Goal: Use online tool/utility: Utilize a website feature to perform a specific function

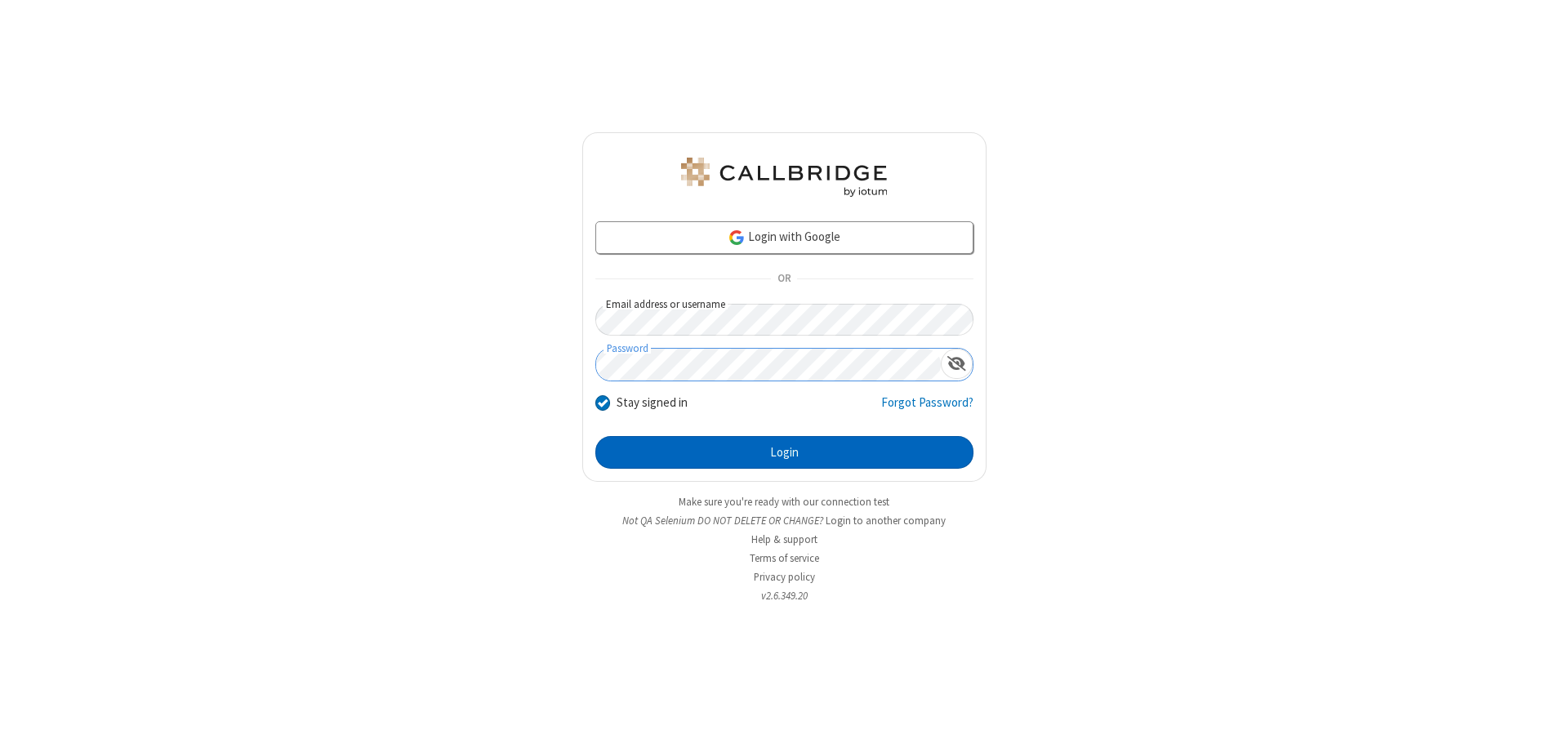
click at [784, 452] on button "Login" at bounding box center [784, 451] width 378 height 32
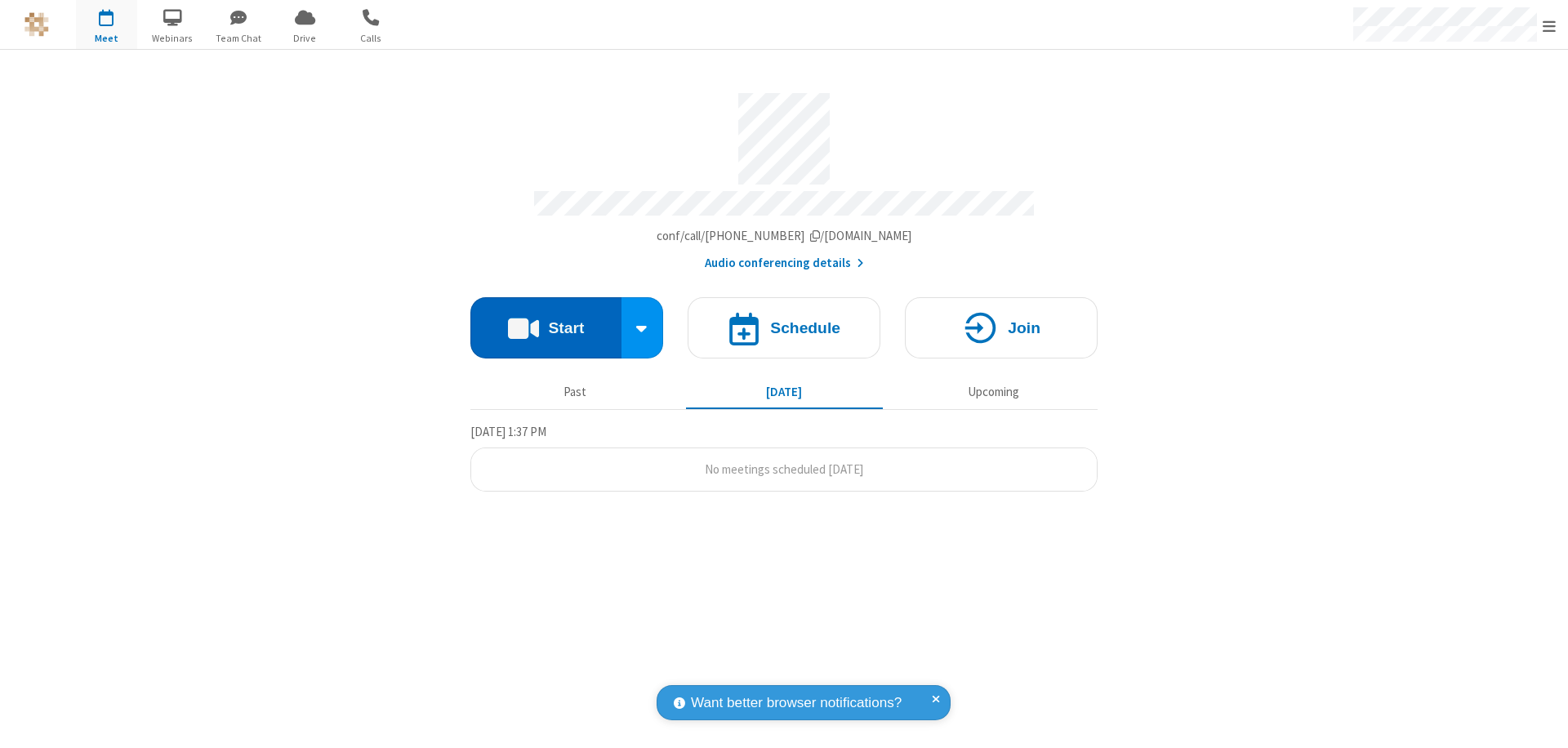
click at [545, 320] on button "Start" at bounding box center [545, 328] width 151 height 61
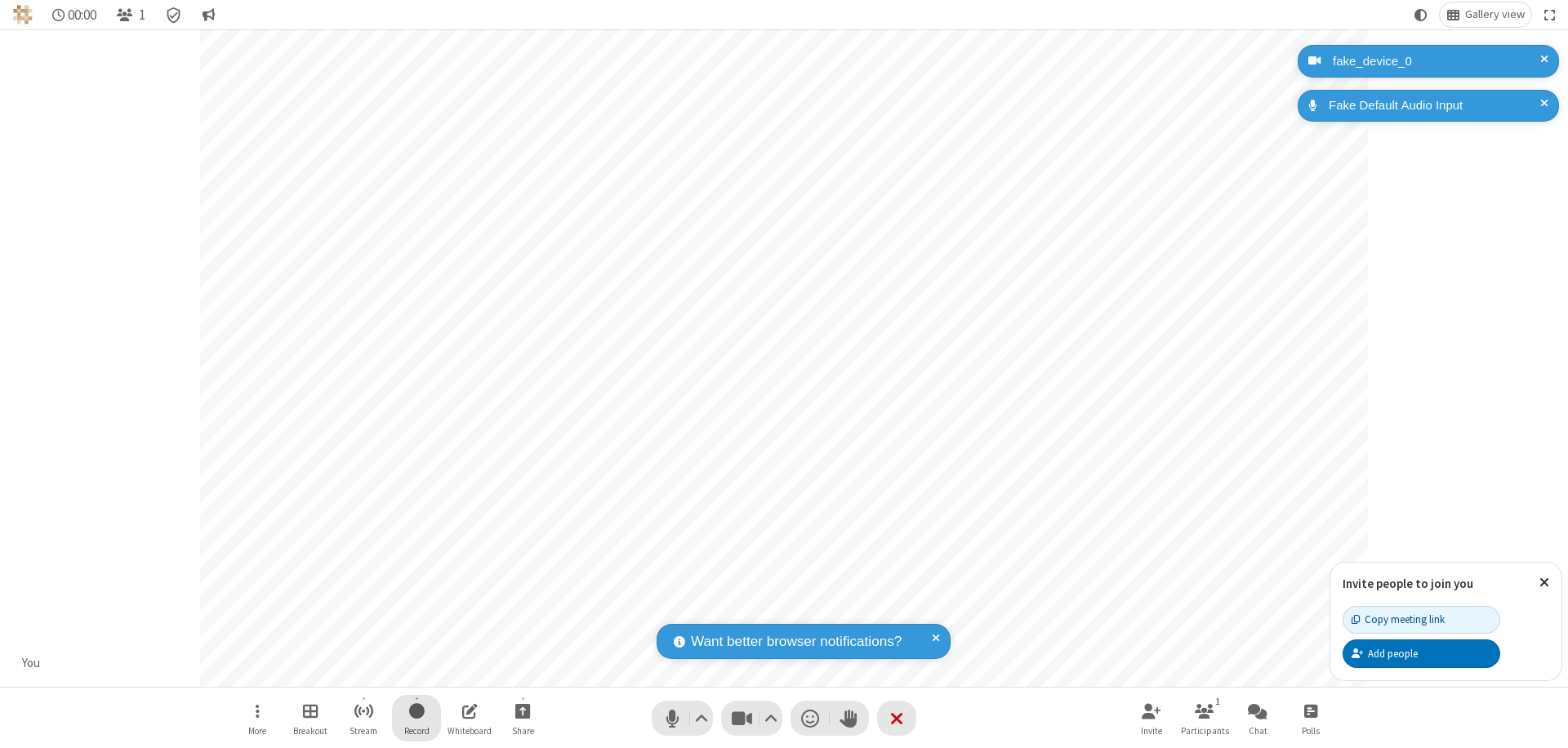
click at [416, 717] on span "Start recording" at bounding box center [416, 711] width 16 height 20
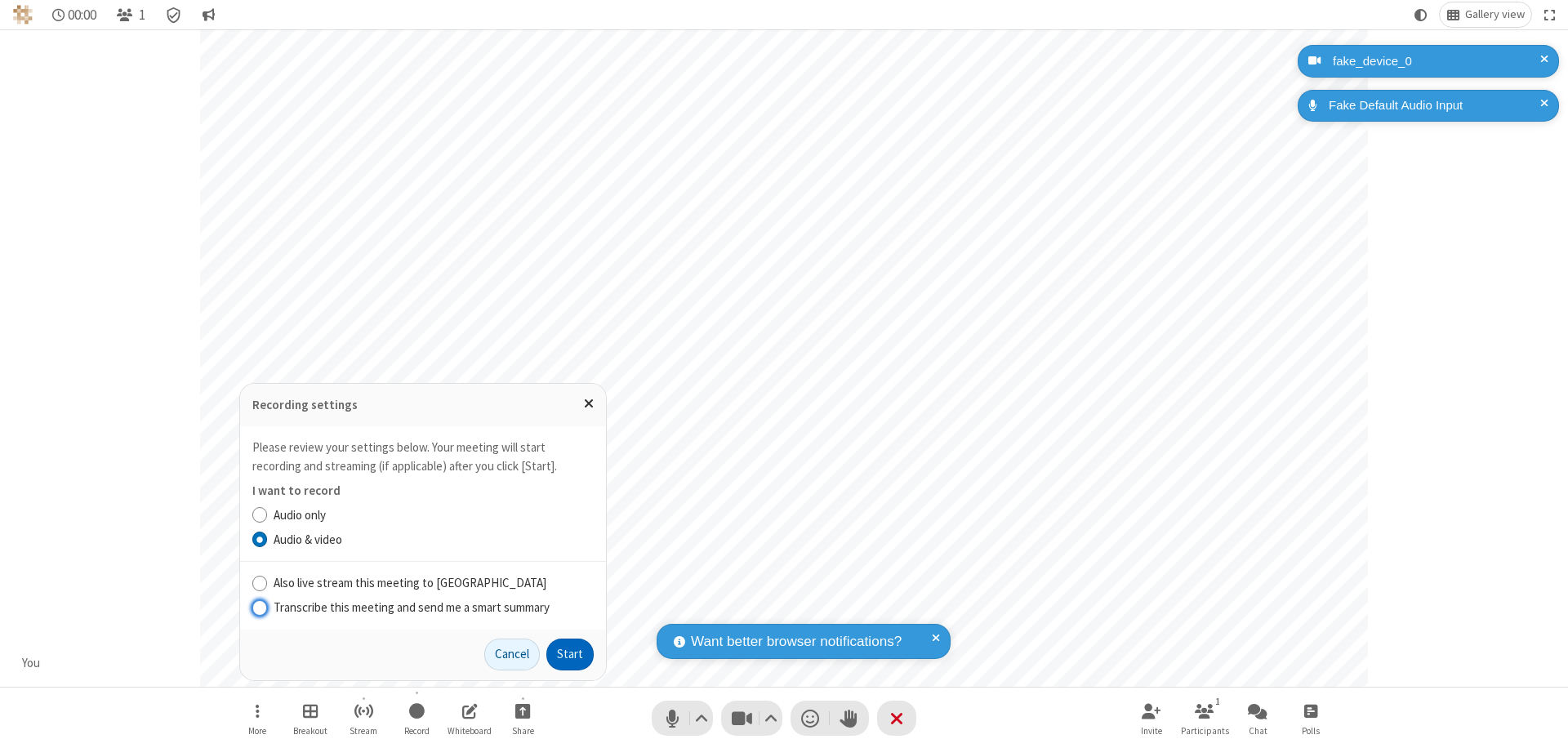
click at [570, 653] on button "Start" at bounding box center [569, 654] width 47 height 32
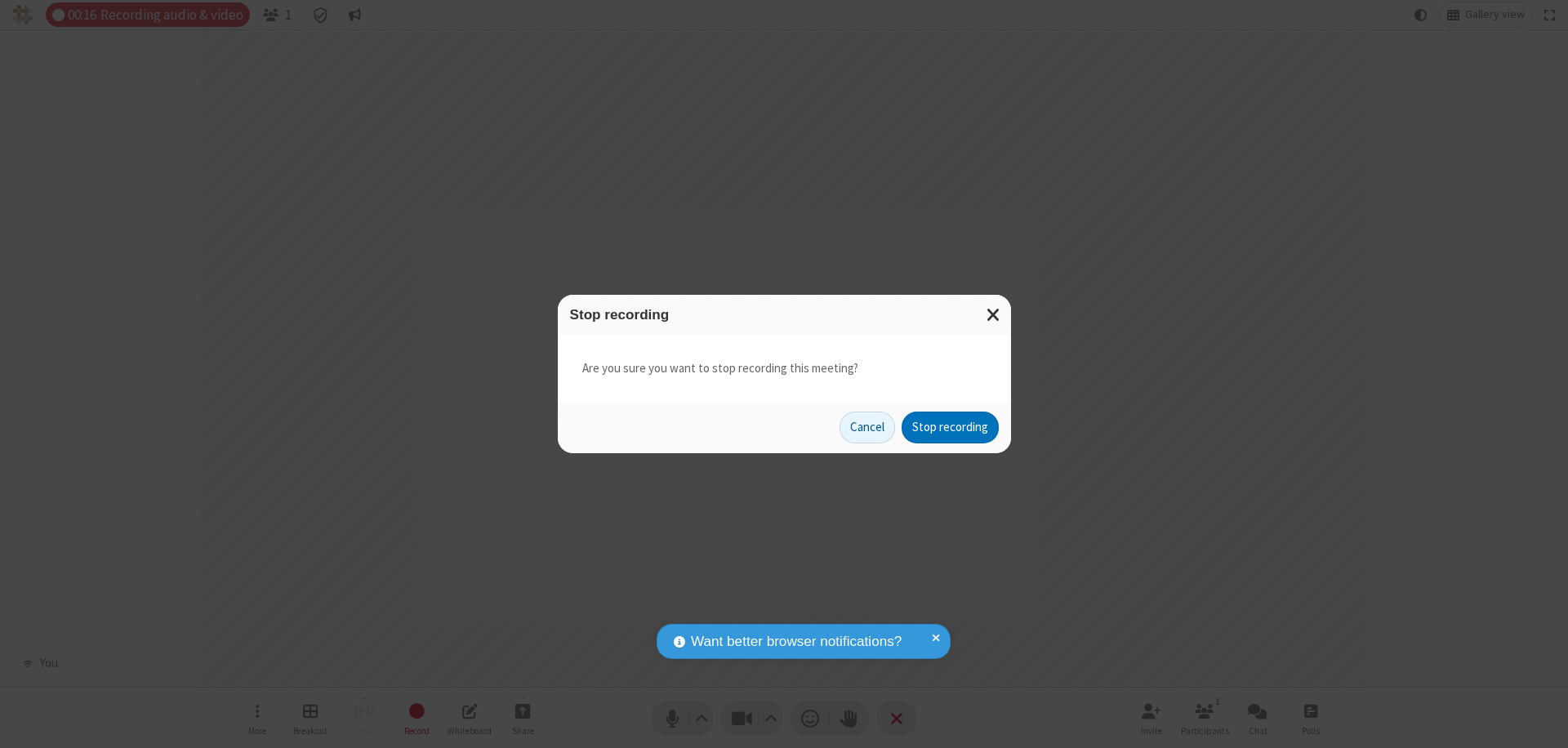
click at [950, 427] on button "Stop recording" at bounding box center [950, 427] width 97 height 32
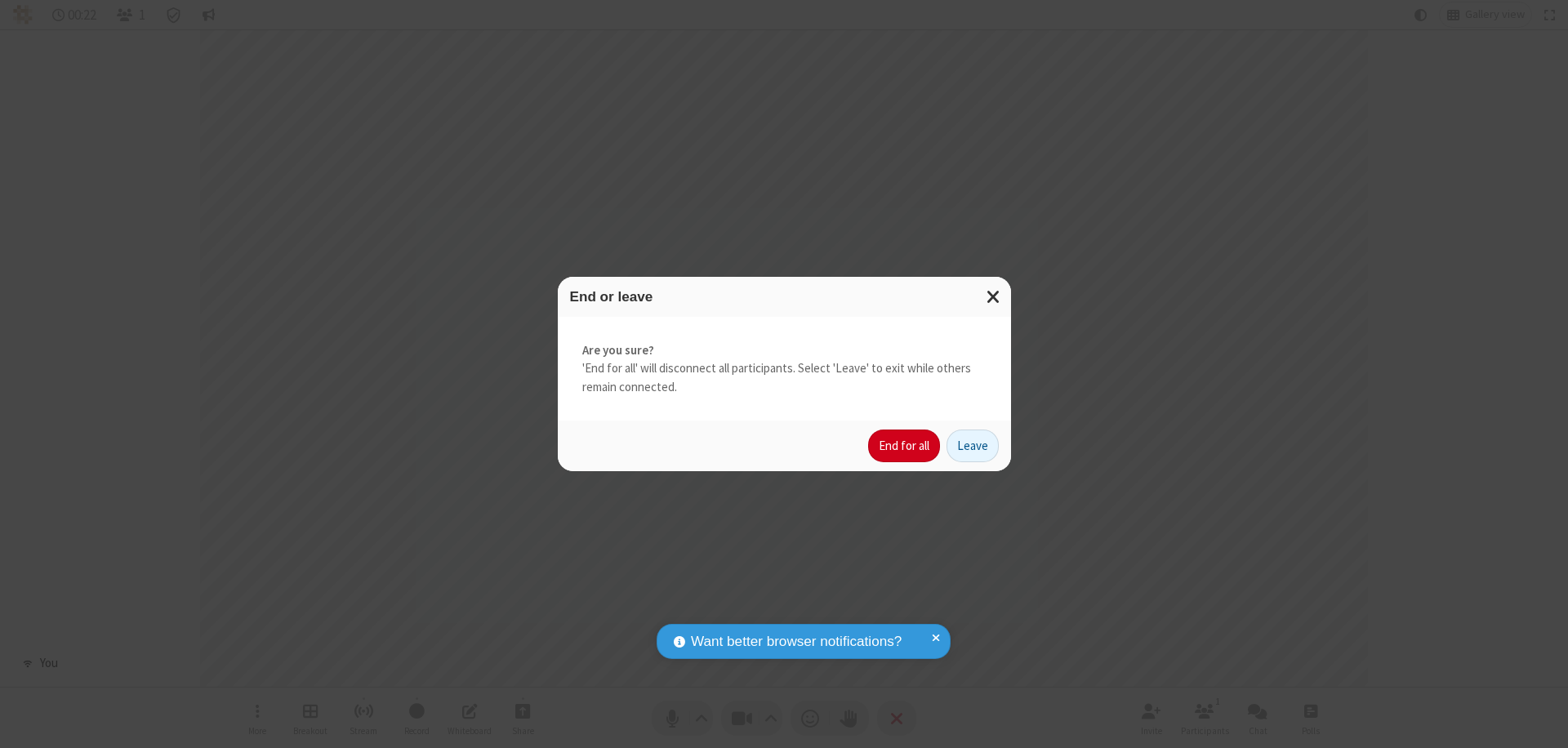
click at [905, 446] on button "End for all" at bounding box center [903, 445] width 71 height 32
